Goal: Task Accomplishment & Management: Manage account settings

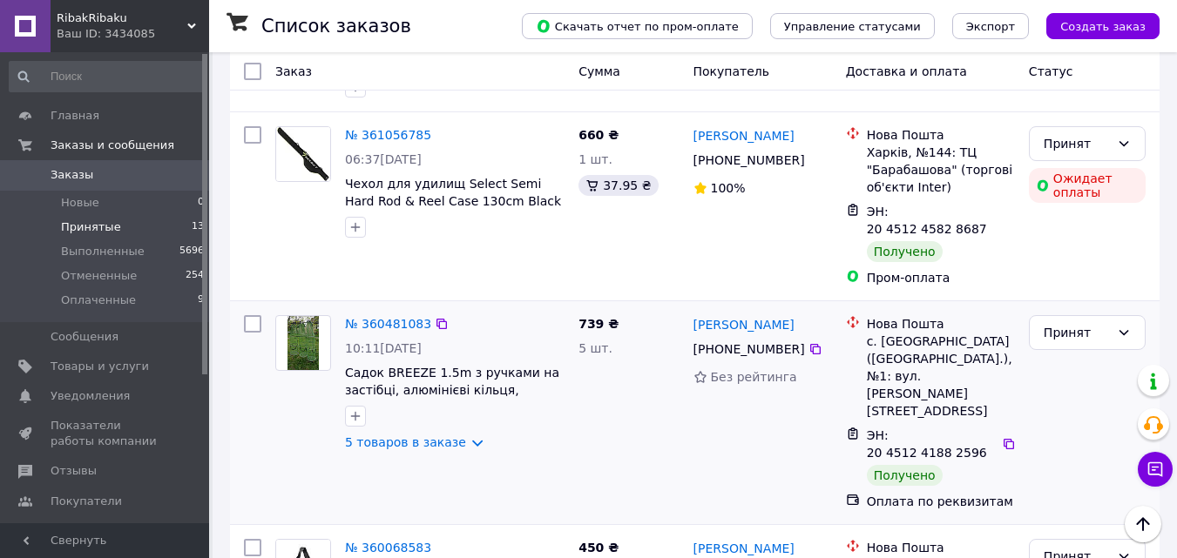
scroll to position [1132, 0]
click at [1080, 322] on div "Принят" at bounding box center [1076, 331] width 66 height 19
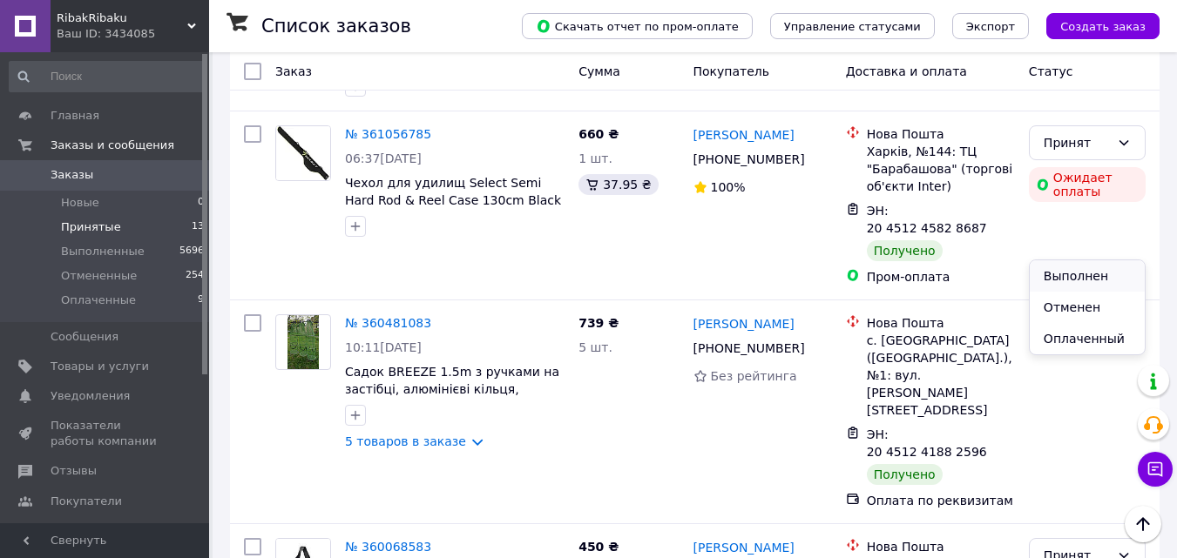
click at [1070, 280] on li "Выполнен" at bounding box center [1086, 275] width 115 height 31
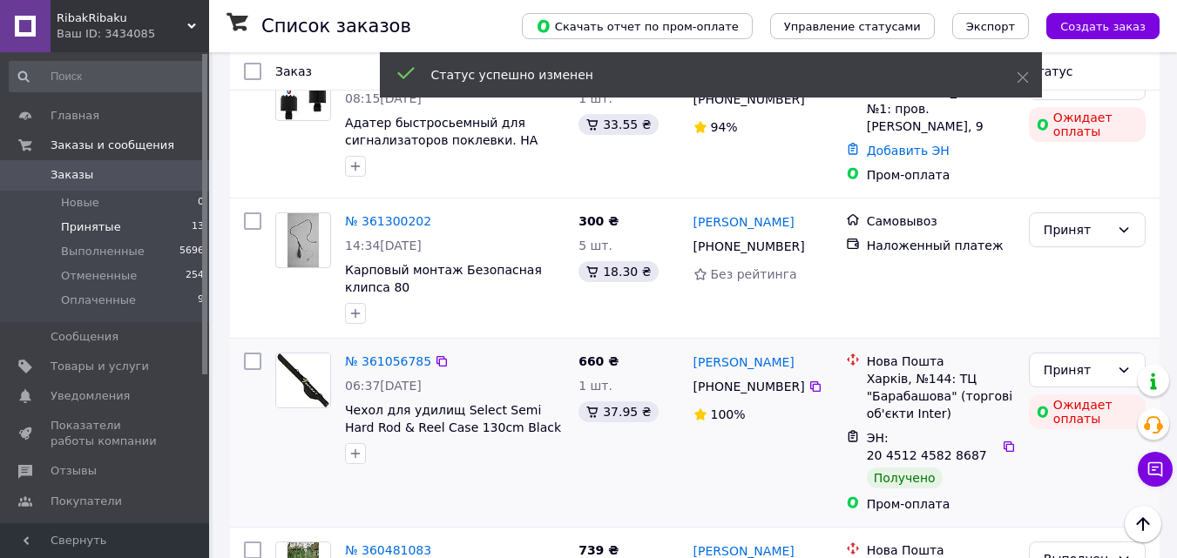
scroll to position [871, 0]
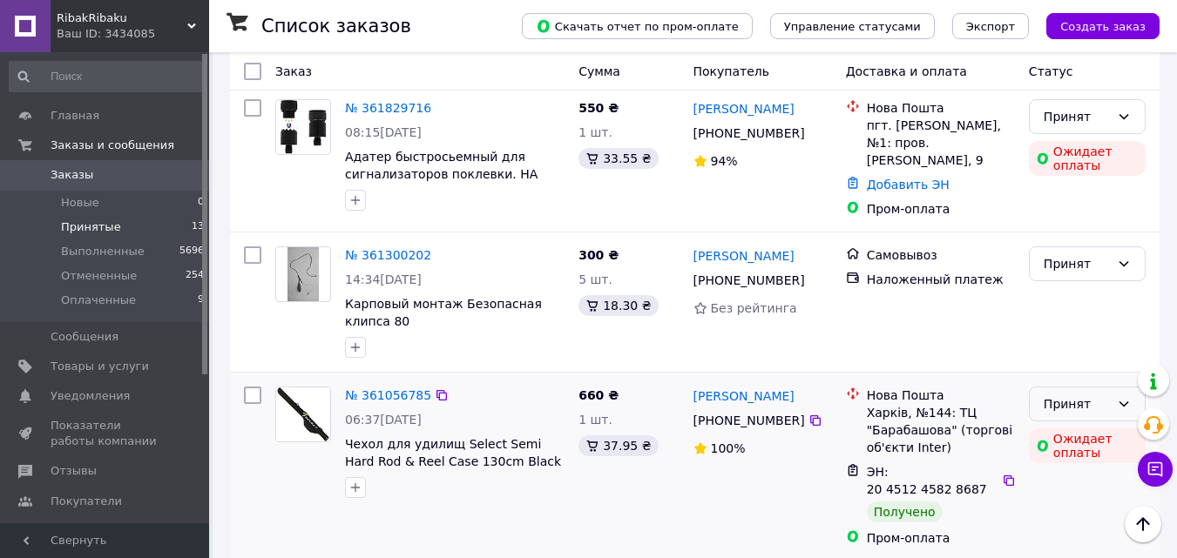
click at [1069, 395] on div "Принят" at bounding box center [1076, 404] width 66 height 19
click at [1071, 368] on li "Выполнен" at bounding box center [1086, 365] width 115 height 31
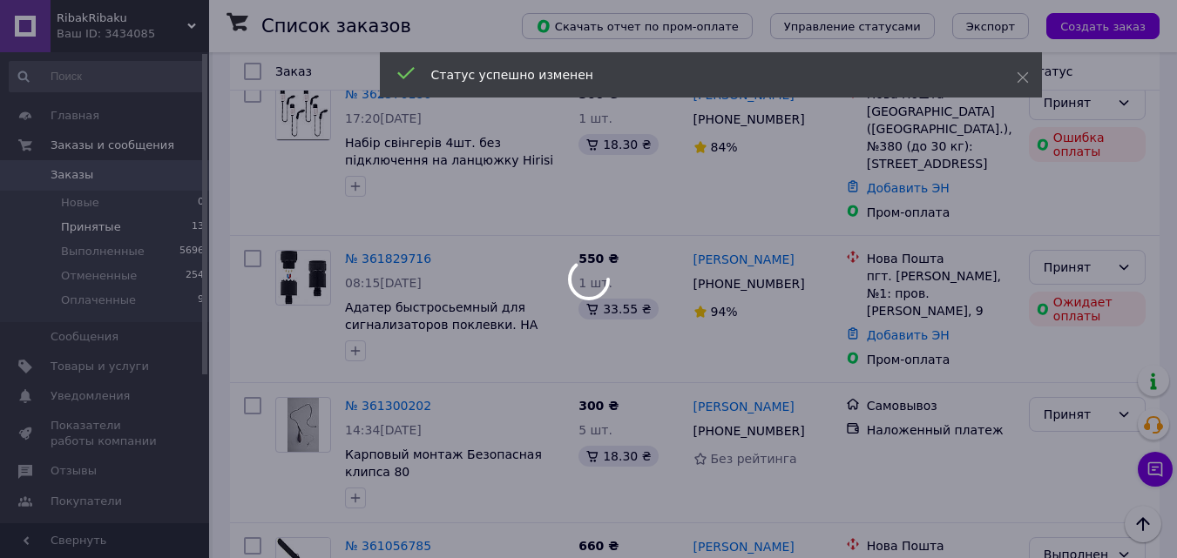
scroll to position [697, 0]
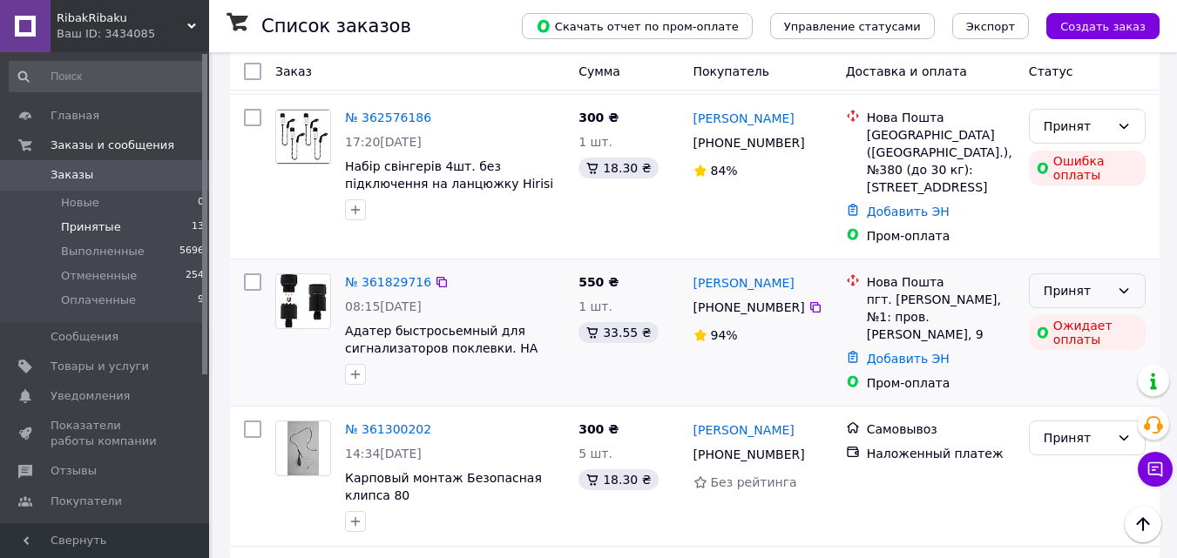
click at [1067, 281] on div "Принят" at bounding box center [1076, 290] width 66 height 19
click at [1070, 263] on li "Выполнен" at bounding box center [1086, 259] width 115 height 31
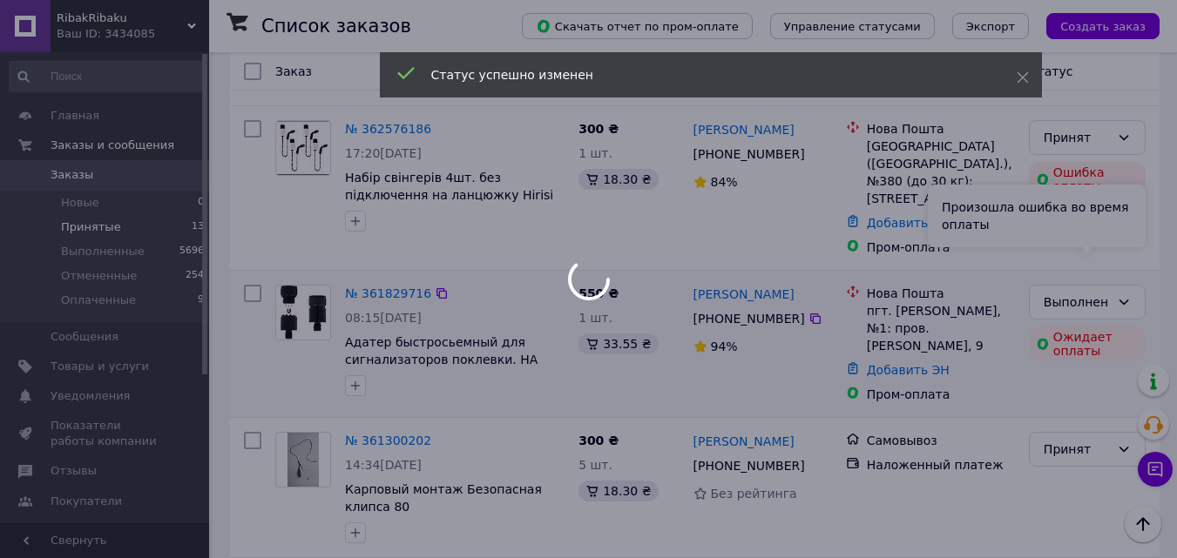
scroll to position [523, 0]
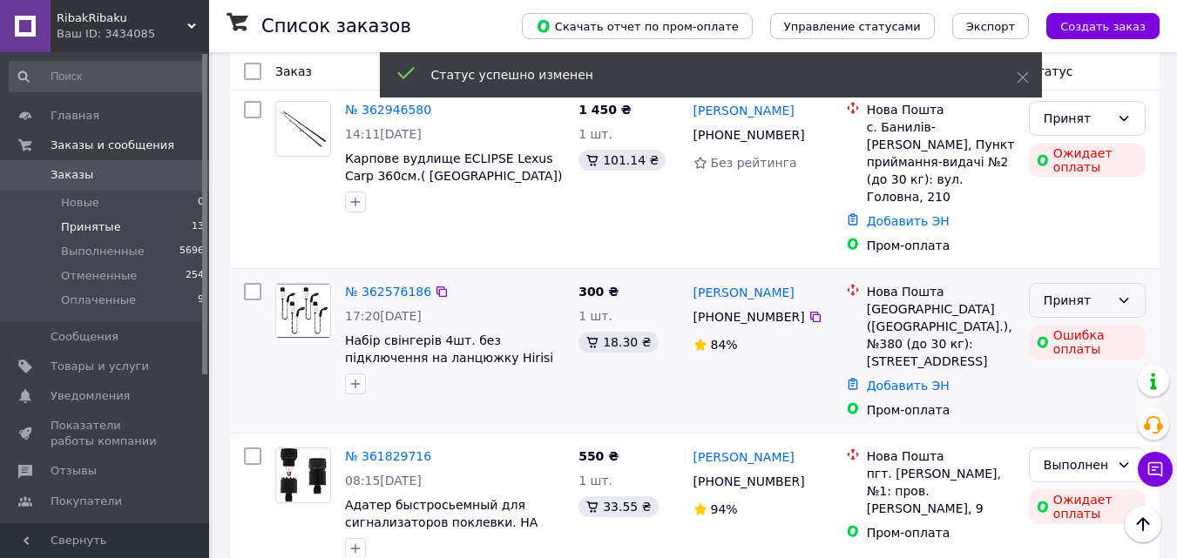
click at [1072, 291] on div "Принят" at bounding box center [1076, 300] width 66 height 19
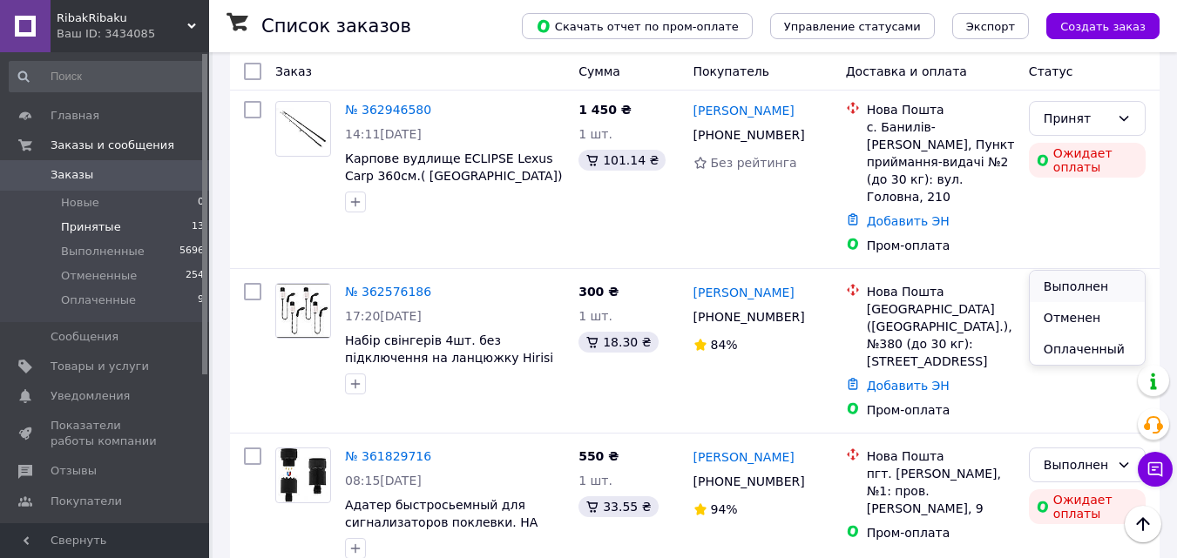
click at [1076, 280] on li "Выполнен" at bounding box center [1086, 286] width 115 height 31
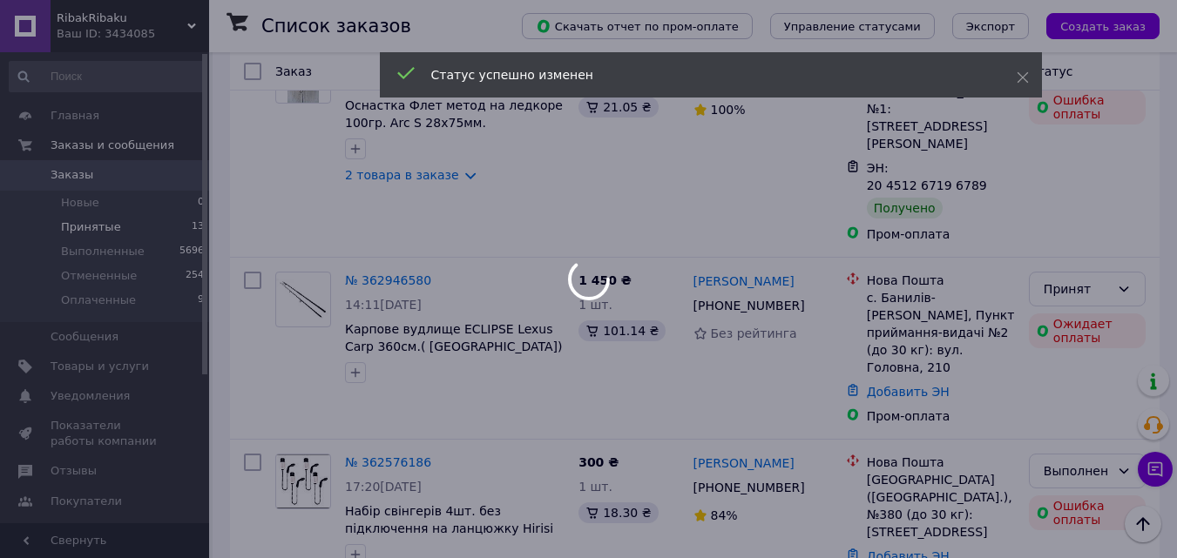
scroll to position [348, 0]
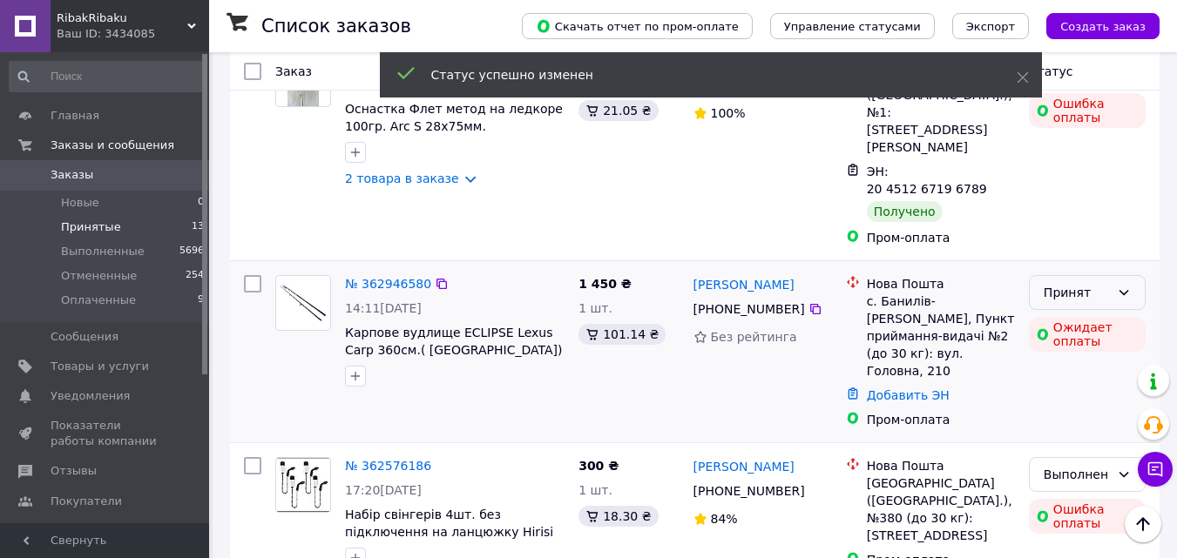
click at [1077, 283] on div "Принят" at bounding box center [1076, 292] width 66 height 19
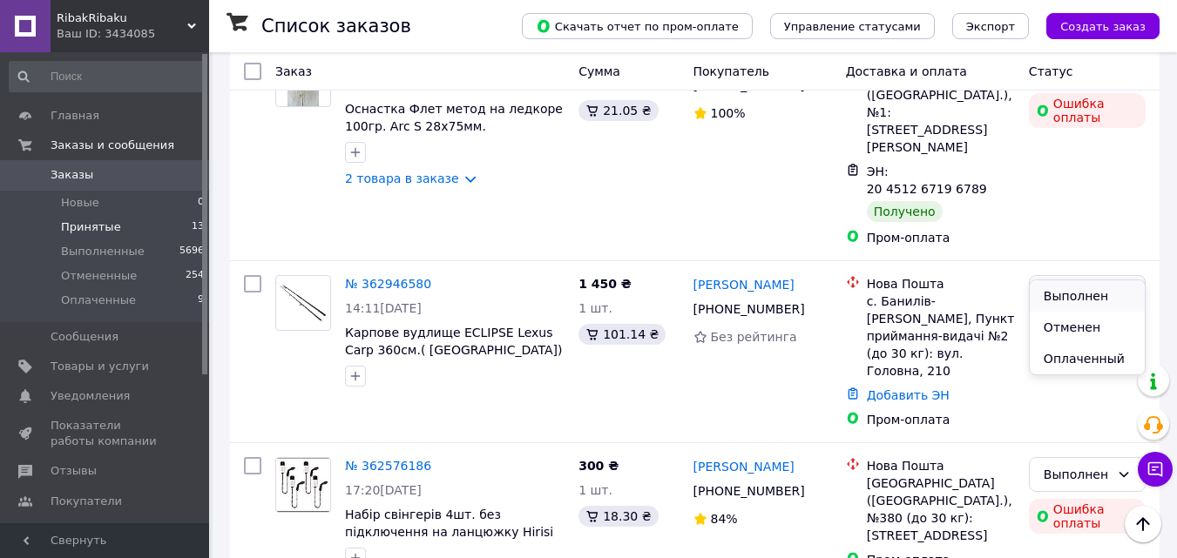
click at [1077, 300] on li "Выполнен" at bounding box center [1086, 295] width 115 height 31
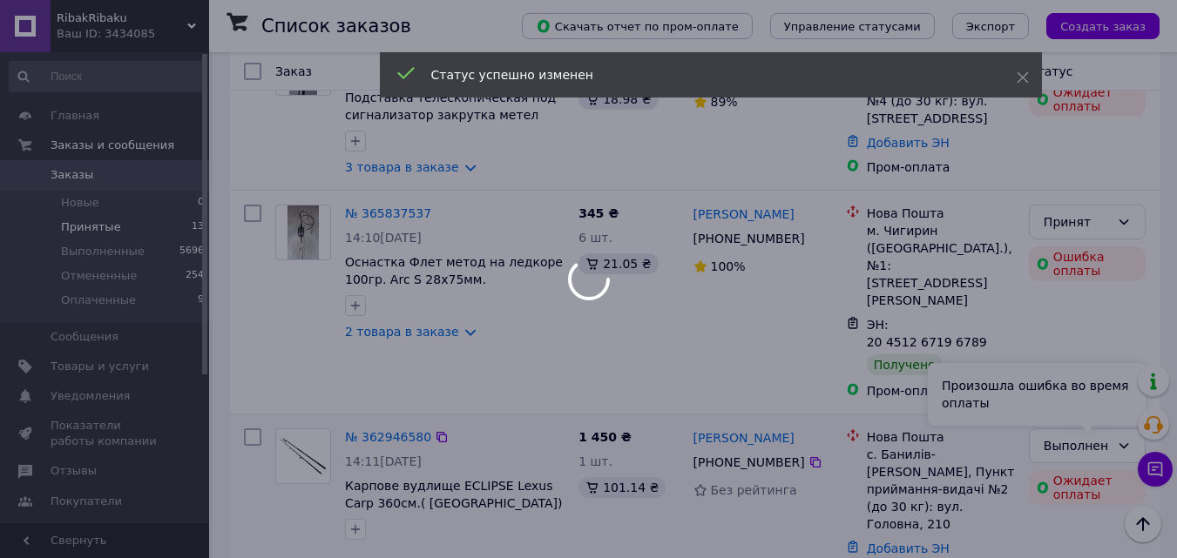
scroll to position [174, 0]
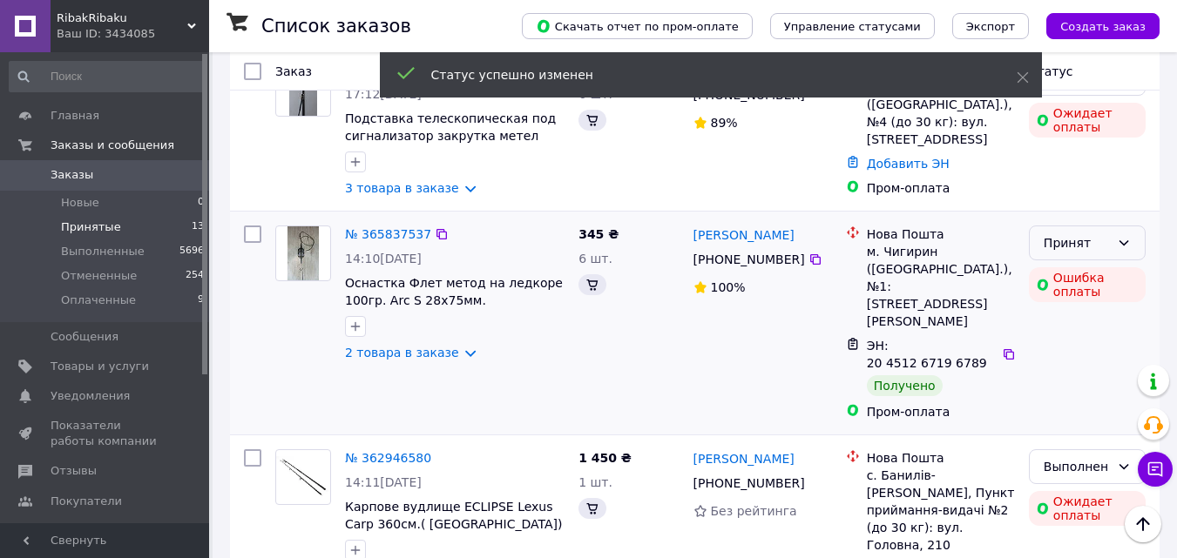
click at [1074, 252] on div "Принят" at bounding box center [1076, 242] width 66 height 19
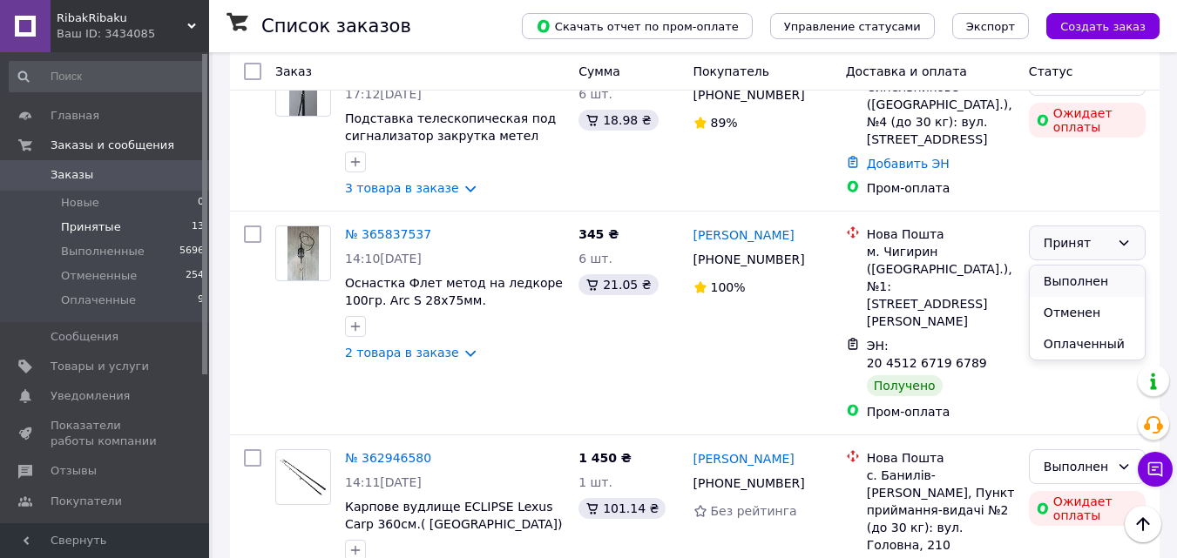
click at [1072, 279] on li "Выполнен" at bounding box center [1086, 281] width 115 height 31
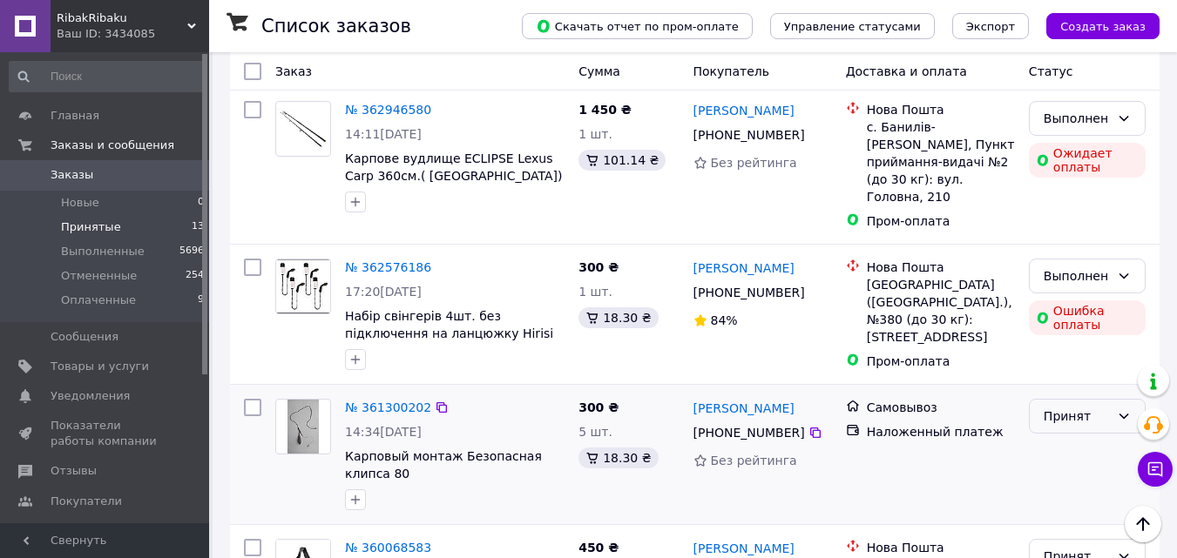
scroll to position [610, 0]
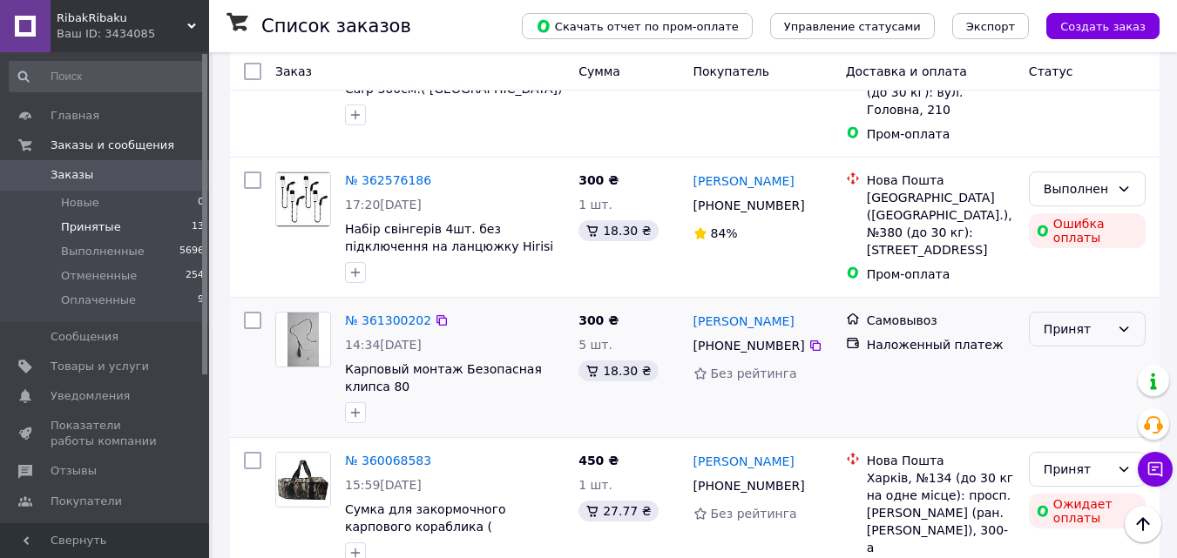
click at [1076, 320] on div "Принят" at bounding box center [1076, 329] width 66 height 19
click at [1083, 314] on li "Выполнен" at bounding box center [1086, 315] width 115 height 31
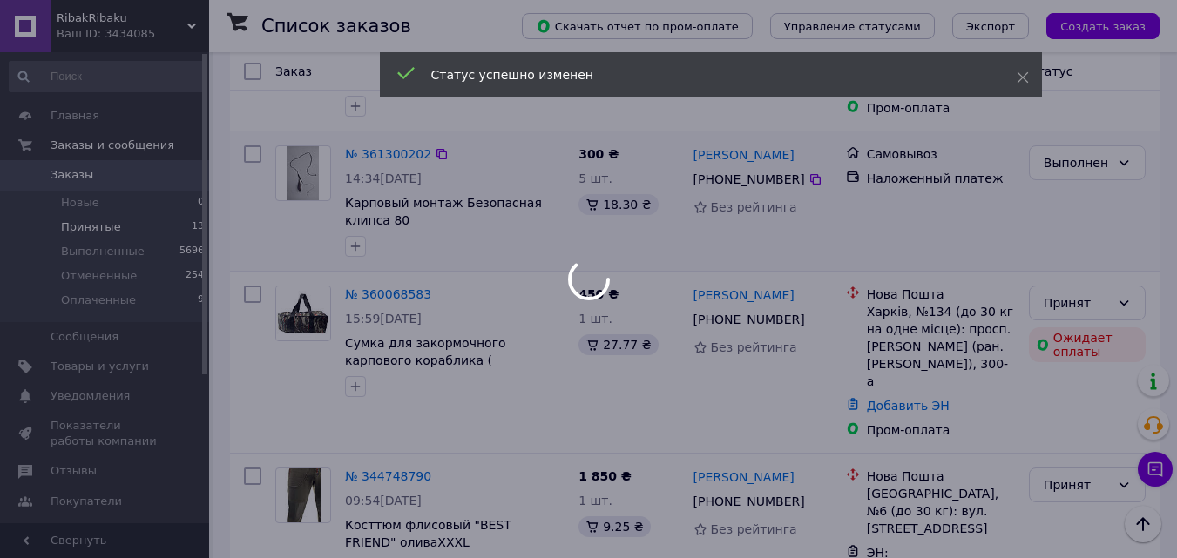
scroll to position [784, 0]
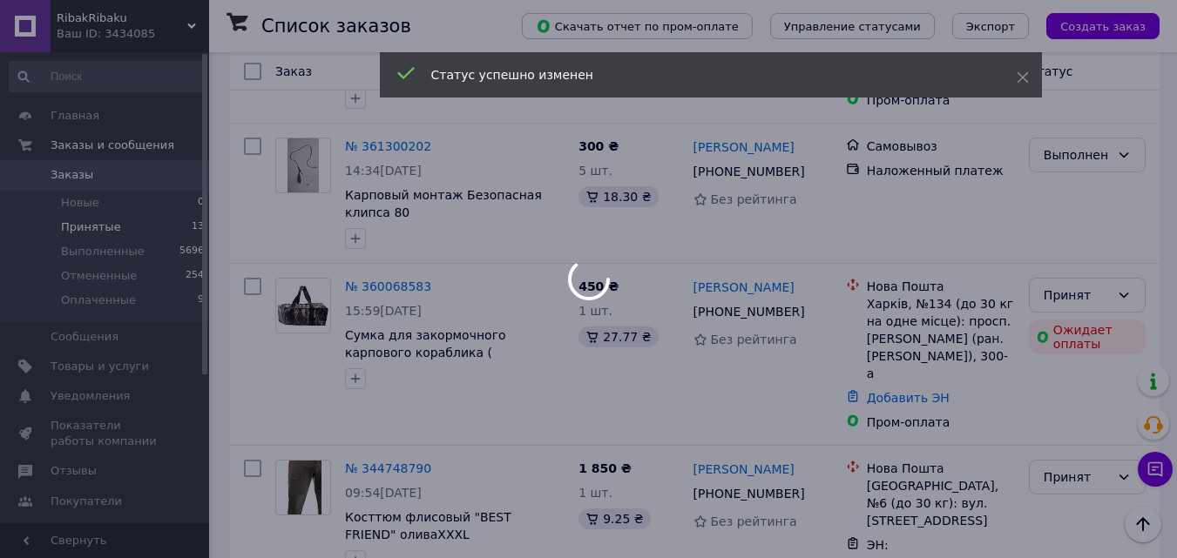
click at [1075, 251] on div at bounding box center [588, 279] width 1177 height 558
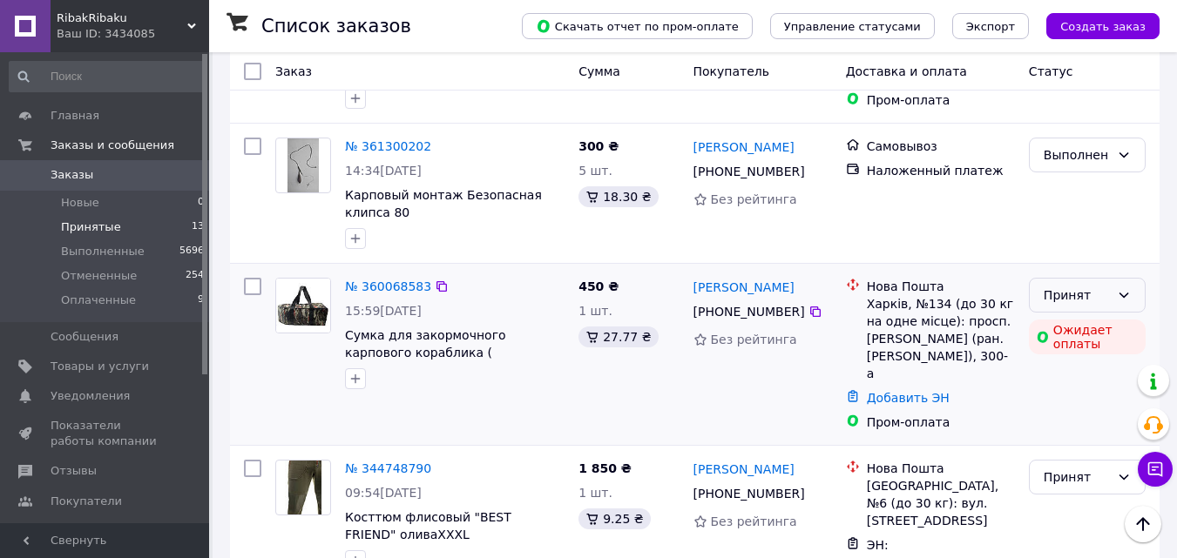
click at [1051, 286] on div "Принят" at bounding box center [1076, 295] width 66 height 19
click at [1066, 282] on li "Выполнен" at bounding box center [1086, 281] width 115 height 31
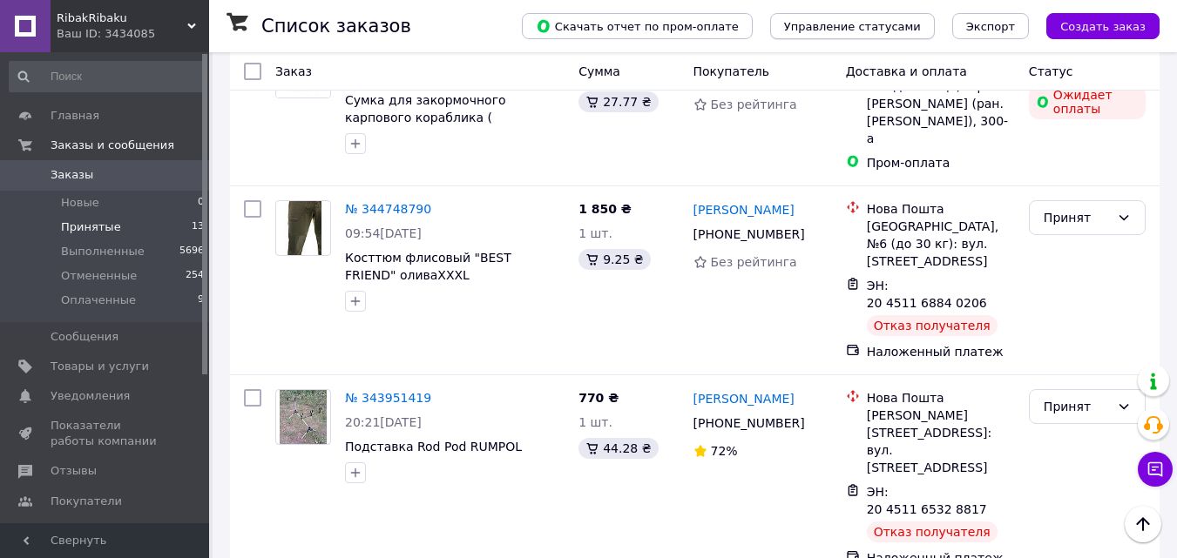
scroll to position [1529, 0]
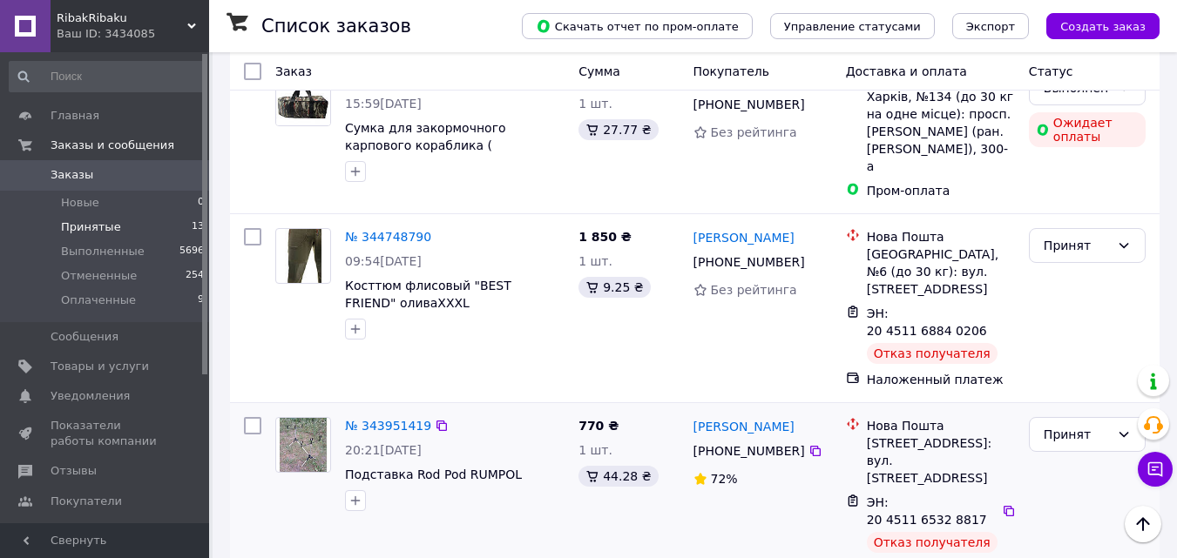
scroll to position [1281, 0]
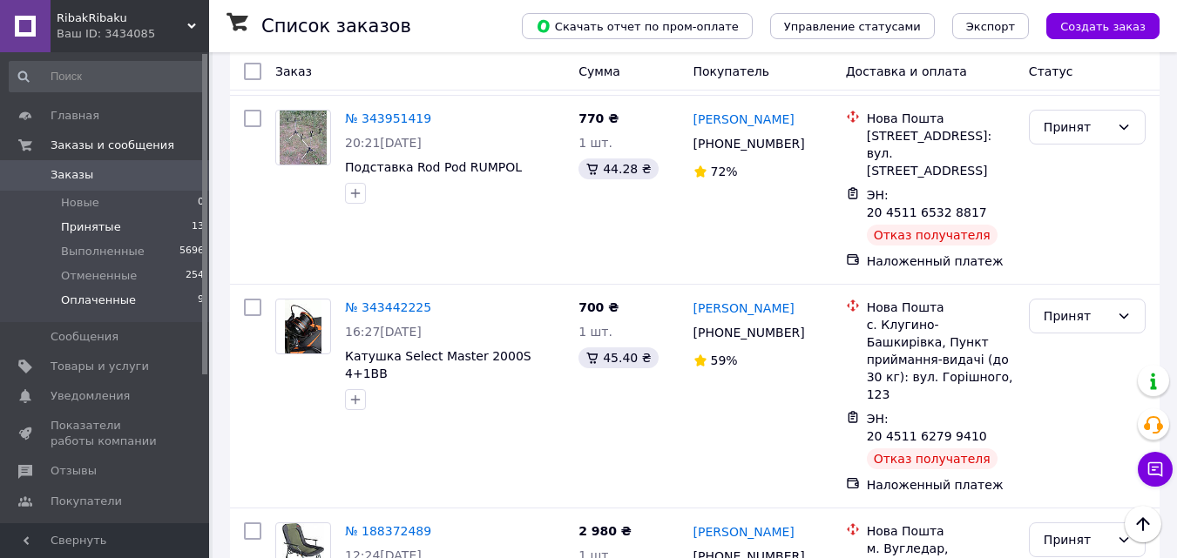
click at [103, 301] on span "Оплаченные" at bounding box center [98, 301] width 75 height 16
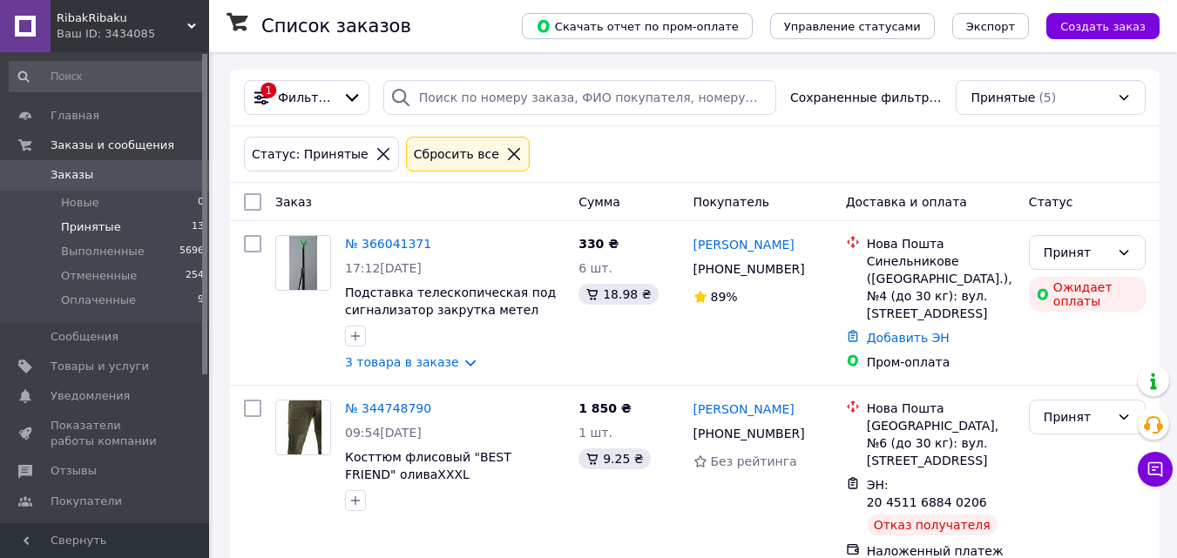
drag, startPoint x: 393, startPoint y: 26, endPoint x: 669, endPoint y: 158, distance: 305.8
click at [669, 158] on div "Статус: Принятые Сбросить все" at bounding box center [694, 154] width 908 height 42
